Goal: Register for event/course

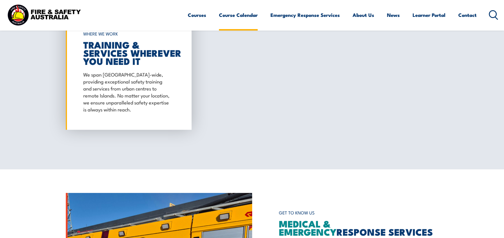
click at [238, 14] on link "Course Calendar" at bounding box center [238, 14] width 39 height 15
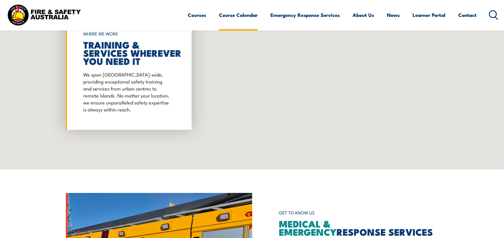
click at [224, 15] on link "Course Calendar" at bounding box center [238, 14] width 39 height 15
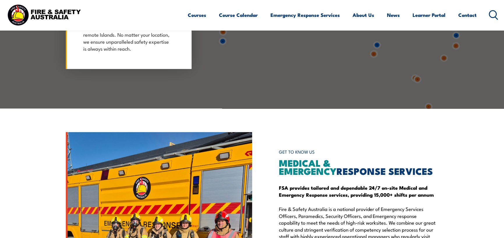
scroll to position [611, 0]
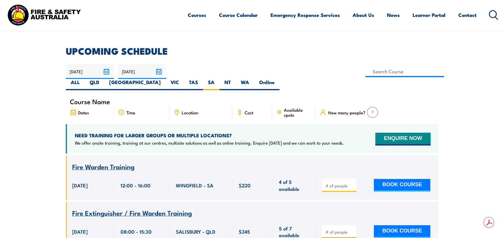
scroll to position [146, 0]
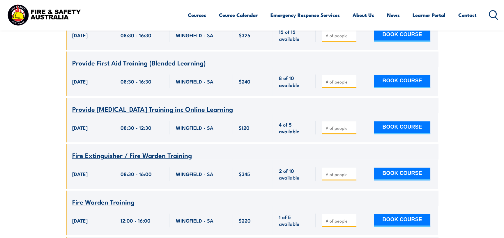
scroll to position [1007, 0]
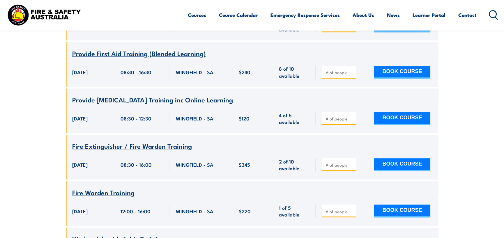
click at [336, 164] on input "number" at bounding box center [339, 165] width 29 height 6
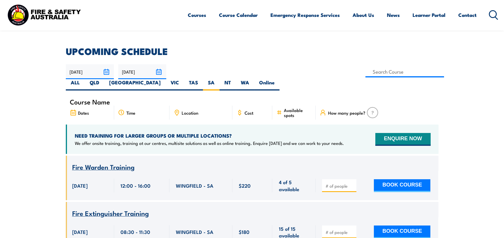
scroll to position [146, 0]
click at [365, 74] on input at bounding box center [404, 71] width 79 height 11
type input "Fire Extinguisher Training"
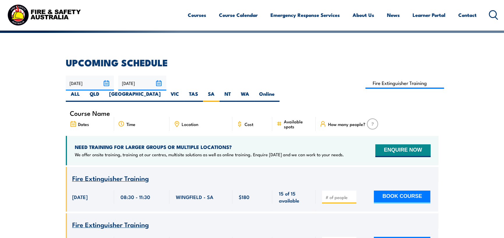
scroll to position [163, 0]
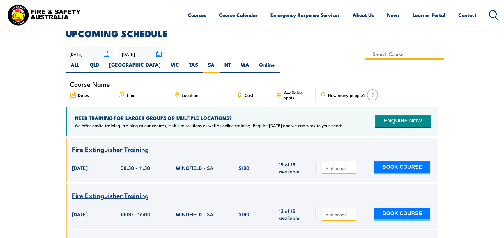
click at [365, 53] on input at bounding box center [404, 53] width 79 height 11
type input "Fire Extinguisher Training"
click at [219, 31] on h2 "UPCOMING SCHEDULE" at bounding box center [252, 33] width 373 height 8
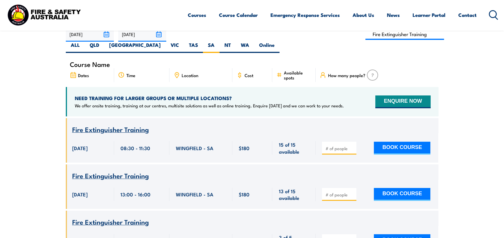
scroll to position [192, 0]
